Goal: Task Accomplishment & Management: Manage account settings

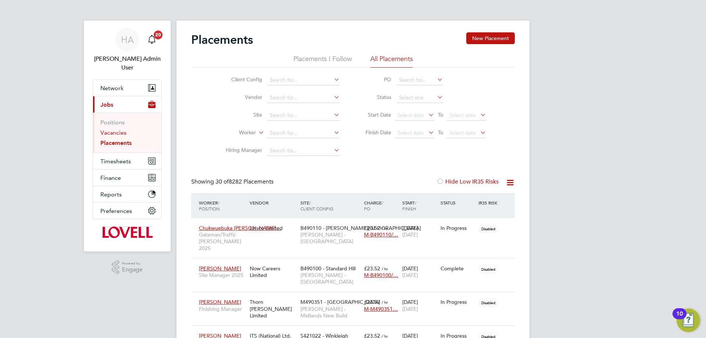
click at [112, 129] on link "Vacancies" at bounding box center [113, 132] width 26 height 7
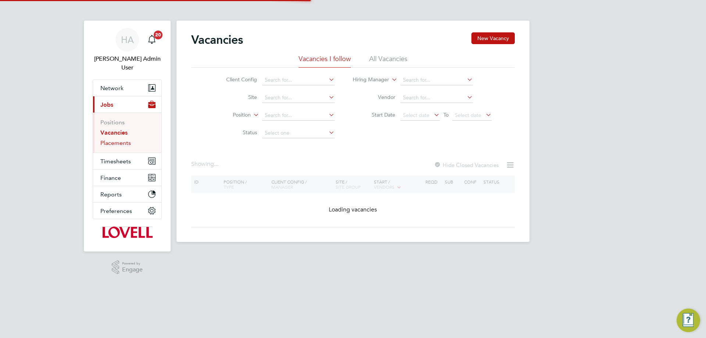
click at [116, 139] on link "Placements" at bounding box center [115, 142] width 31 height 7
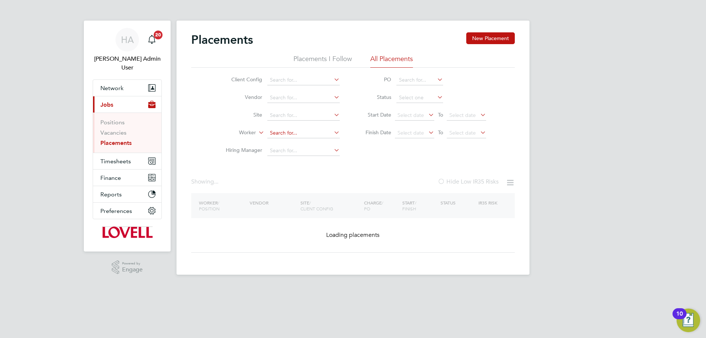
click at [281, 132] on input at bounding box center [303, 133] width 72 height 10
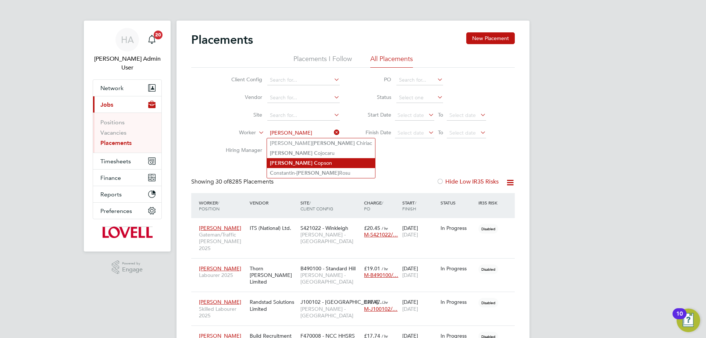
click at [322, 160] on li "[PERSON_NAME]" at bounding box center [321, 163] width 108 height 10
type input "[PERSON_NAME]"
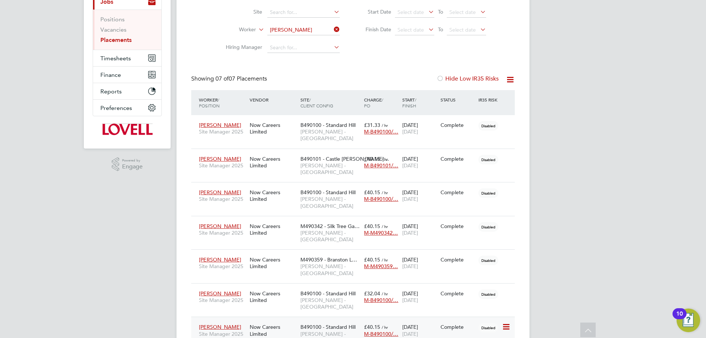
click at [418, 330] on span "[DATE]" at bounding box center [410, 333] width 16 height 7
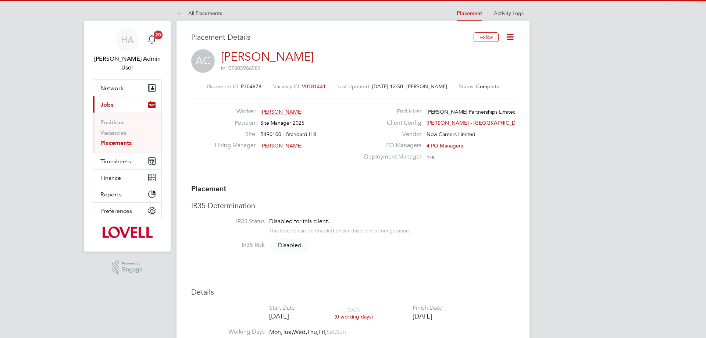
click at [510, 40] on icon at bounding box center [509, 36] width 9 height 9
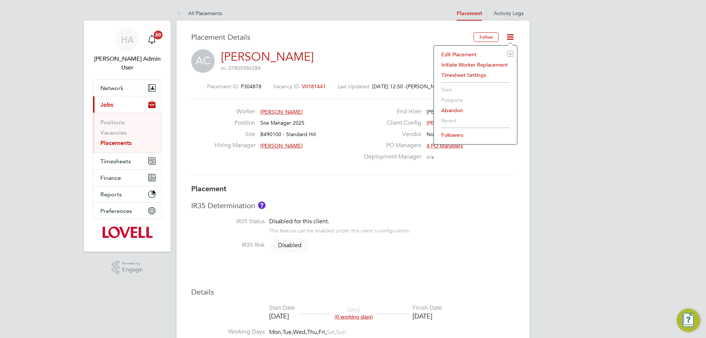
click at [470, 49] on li "Edit Placement e" at bounding box center [475, 54] width 76 height 10
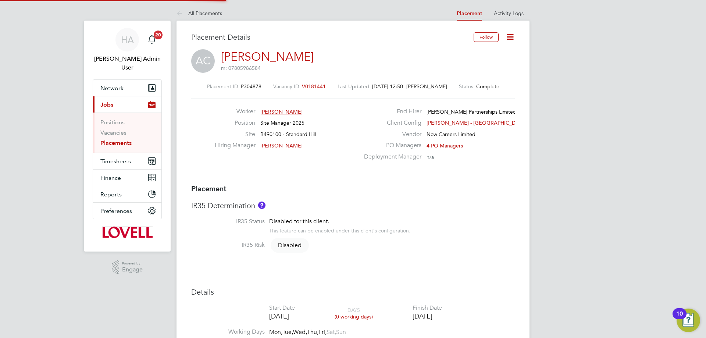
scroll to position [4, 4]
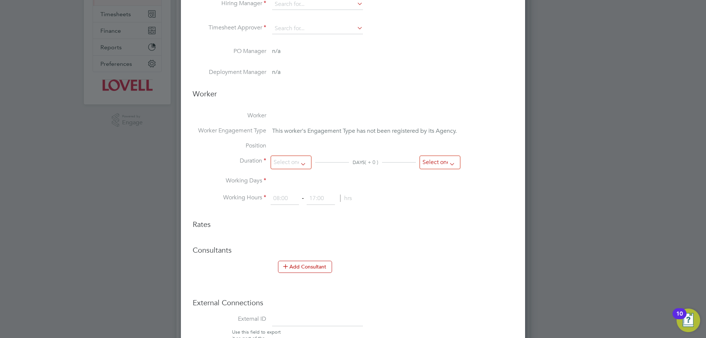
type input "Paul Clethro"
type input "Bob Nugent"
type input "[DATE]"
type input "08:00"
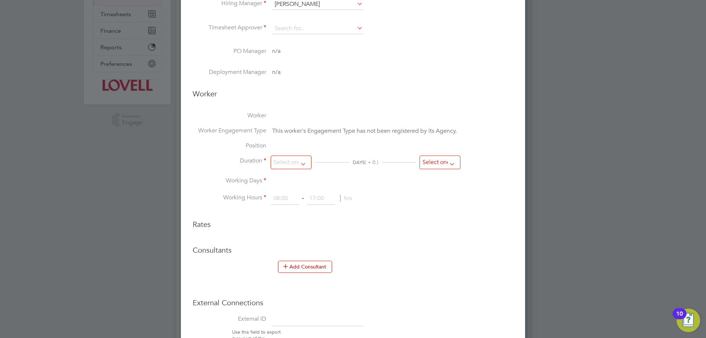
type input "17:00"
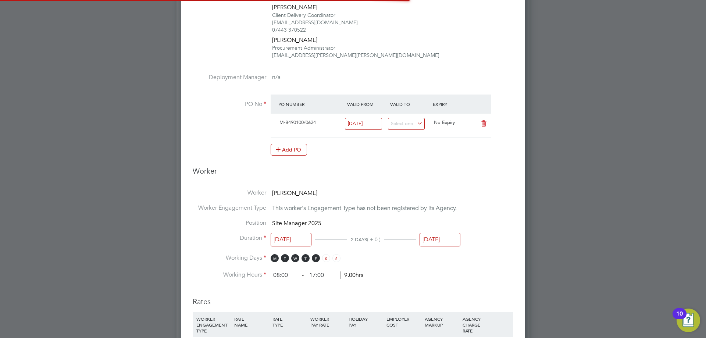
click at [457, 241] on input "[DATE]" at bounding box center [439, 240] width 41 height 14
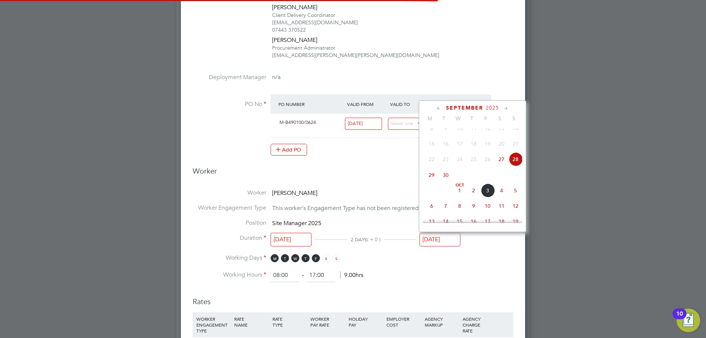
click at [490, 197] on span "3" at bounding box center [487, 190] width 14 height 14
type input "[DATE]"
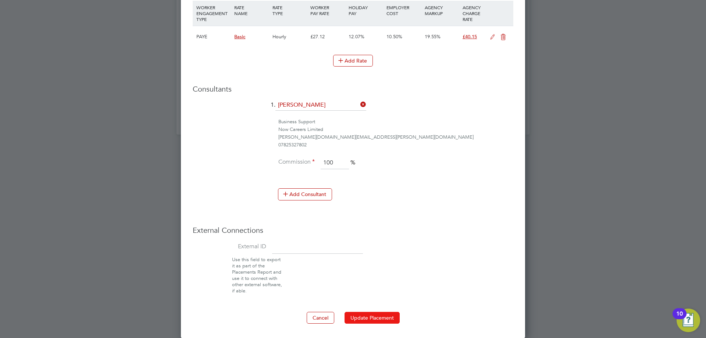
click at [378, 318] on button "Update Placement" at bounding box center [371, 318] width 55 height 12
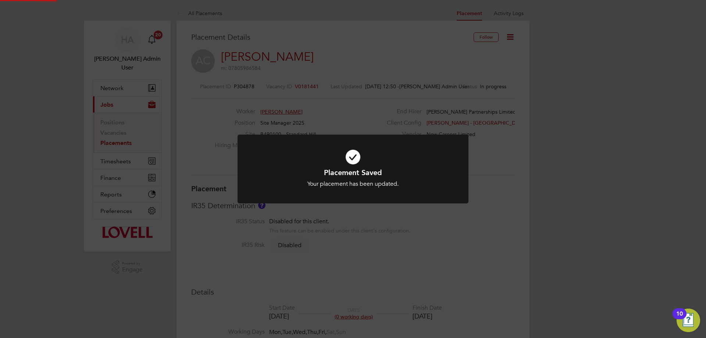
click at [536, 264] on div "Placement Saved Your placement has been updated. Cancel Okay" at bounding box center [353, 169] width 706 height 338
